Goal: Task Accomplishment & Management: Complete application form

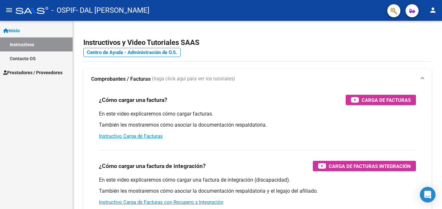
click at [34, 71] on span "Prestadores / Proveedores" at bounding box center [32, 72] width 59 height 7
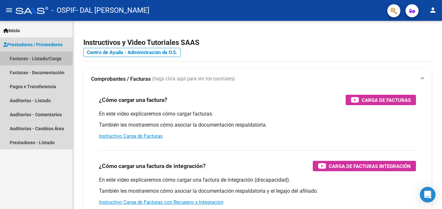
drag, startPoint x: 47, startPoint y: 58, endPoint x: 67, endPoint y: 65, distance: 20.5
click at [48, 59] on link "Facturas - Listado/Carga" at bounding box center [36, 58] width 73 height 14
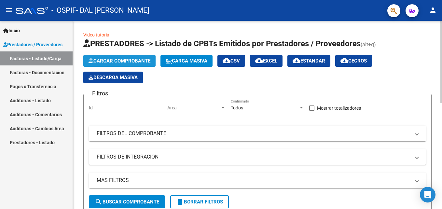
click at [128, 62] on span "Cargar Comprobante" at bounding box center [119, 61] width 62 height 6
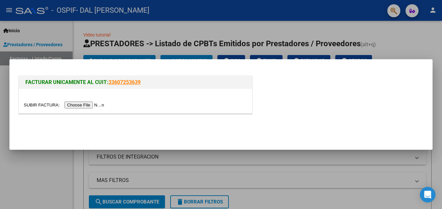
click at [81, 105] on input "file" at bounding box center [65, 104] width 82 height 7
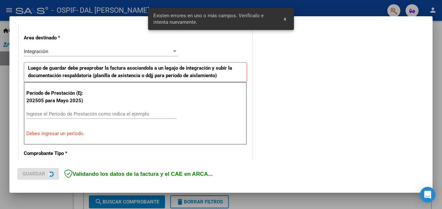
scroll to position [146, 0]
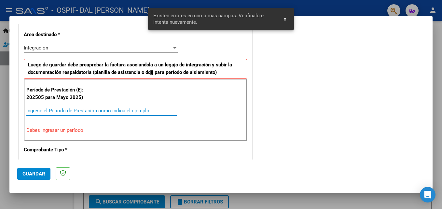
click at [74, 113] on input "Ingrese el Período de Prestación como indica el ejemplo" at bounding box center [101, 111] width 150 height 6
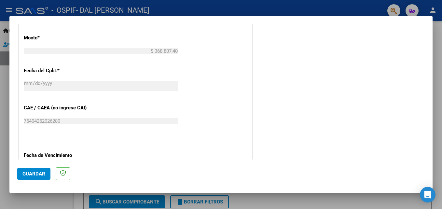
scroll to position [407, 0]
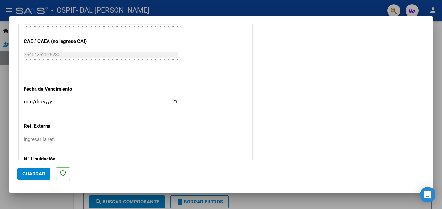
type input "202509"
click at [171, 102] on input "Ingresar la fecha" at bounding box center [101, 104] width 154 height 10
type input "[DATE]"
click at [35, 173] on span "Guardar" at bounding box center [33, 174] width 23 height 6
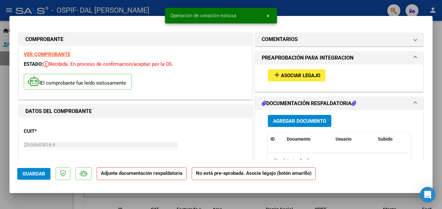
click at [282, 75] on span "Asociar Legajo" at bounding box center [300, 76] width 39 height 6
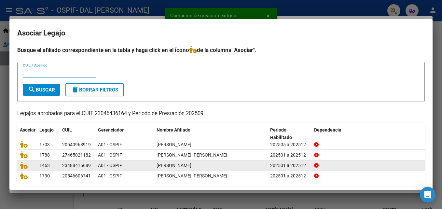
scroll to position [33, 0]
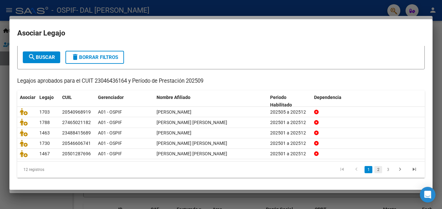
click at [374, 171] on link "2" at bounding box center [378, 169] width 8 height 7
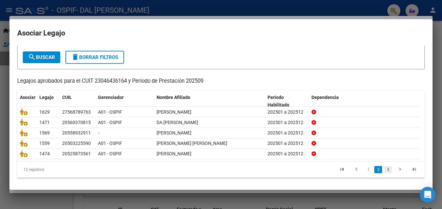
click at [384, 170] on link "3" at bounding box center [388, 169] width 8 height 7
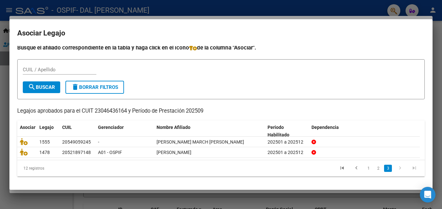
scroll to position [3, 0]
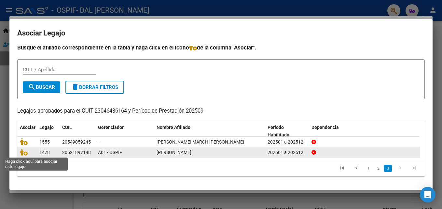
drag, startPoint x: 22, startPoint y: 150, endPoint x: 44, endPoint y: 153, distance: 21.6
click at [22, 150] on icon at bounding box center [24, 151] width 8 height 7
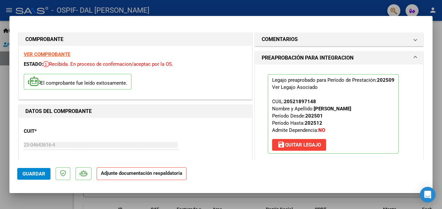
click at [338, 170] on mat-dialog-actions "Guardar Adjunte documentación respaldatoria" at bounding box center [220, 172] width 407 height 26
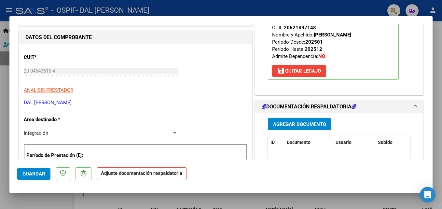
scroll to position [104, 0]
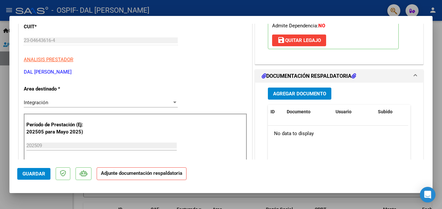
click at [291, 93] on span "Agregar Documento" at bounding box center [299, 94] width 53 height 6
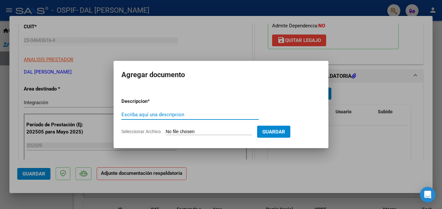
click at [161, 114] on input "Escriba aquí una descripcion" at bounding box center [189, 115] width 137 height 6
type input "PLANILLA"
click at [185, 129] on input "Seleccionar Archivo" at bounding box center [209, 132] width 86 height 6
click at [195, 132] on input "Seleccionar Archivo" at bounding box center [209, 132] width 86 height 6
type input "C:\fakepath\PLANILLA [PERSON_NAME].pdf"
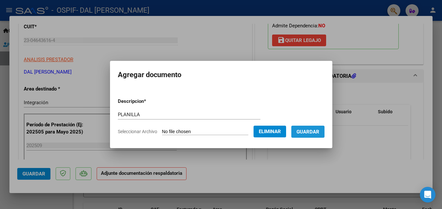
click at [319, 130] on span "Guardar" at bounding box center [307, 132] width 23 height 6
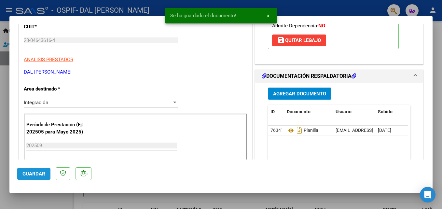
click at [27, 171] on span "Guardar" at bounding box center [33, 174] width 23 height 6
click at [234, 3] on div "Operación de edición exitosa x" at bounding box center [221, 15] width 128 height 31
